Goal: Check status: Check status

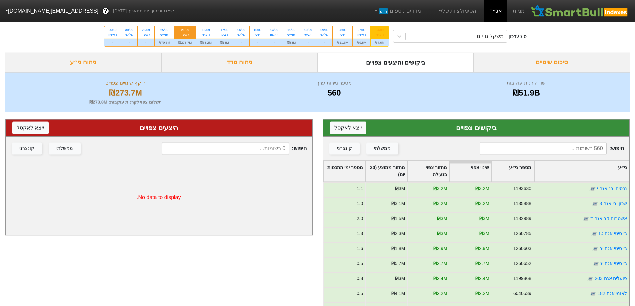
click at [380, 36] on div "חמישי" at bounding box center [380, 34] width 10 height 5
click at [380, 31] on input "04/09 חמישי ₪4.6M" at bounding box center [377, 28] width 4 height 4
radio input "true"
